Goal: Find contact information: Find contact information

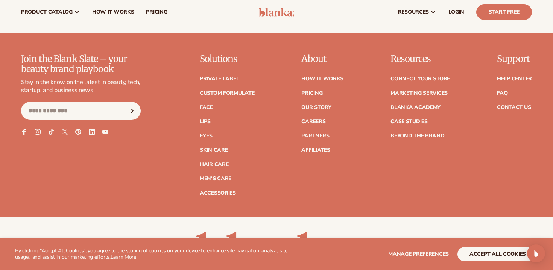
scroll to position [3036, 0]
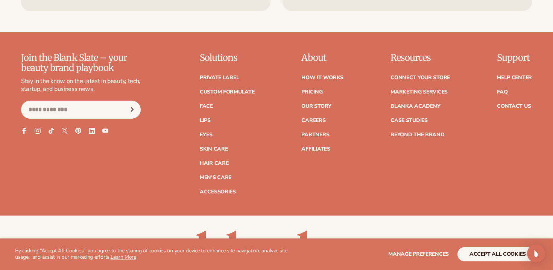
click at [505, 104] on link "Contact Us" at bounding box center [514, 106] width 34 height 5
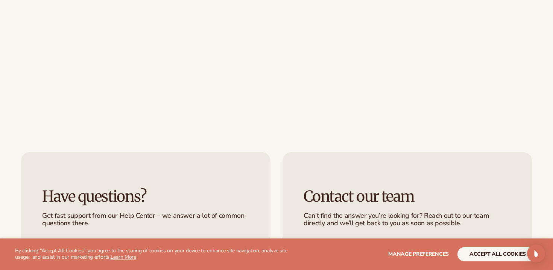
scroll to position [239, 0]
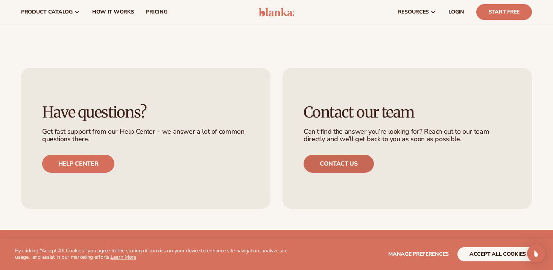
click at [340, 165] on link "Contact us" at bounding box center [338, 164] width 70 height 18
